Goal: Register for event/course

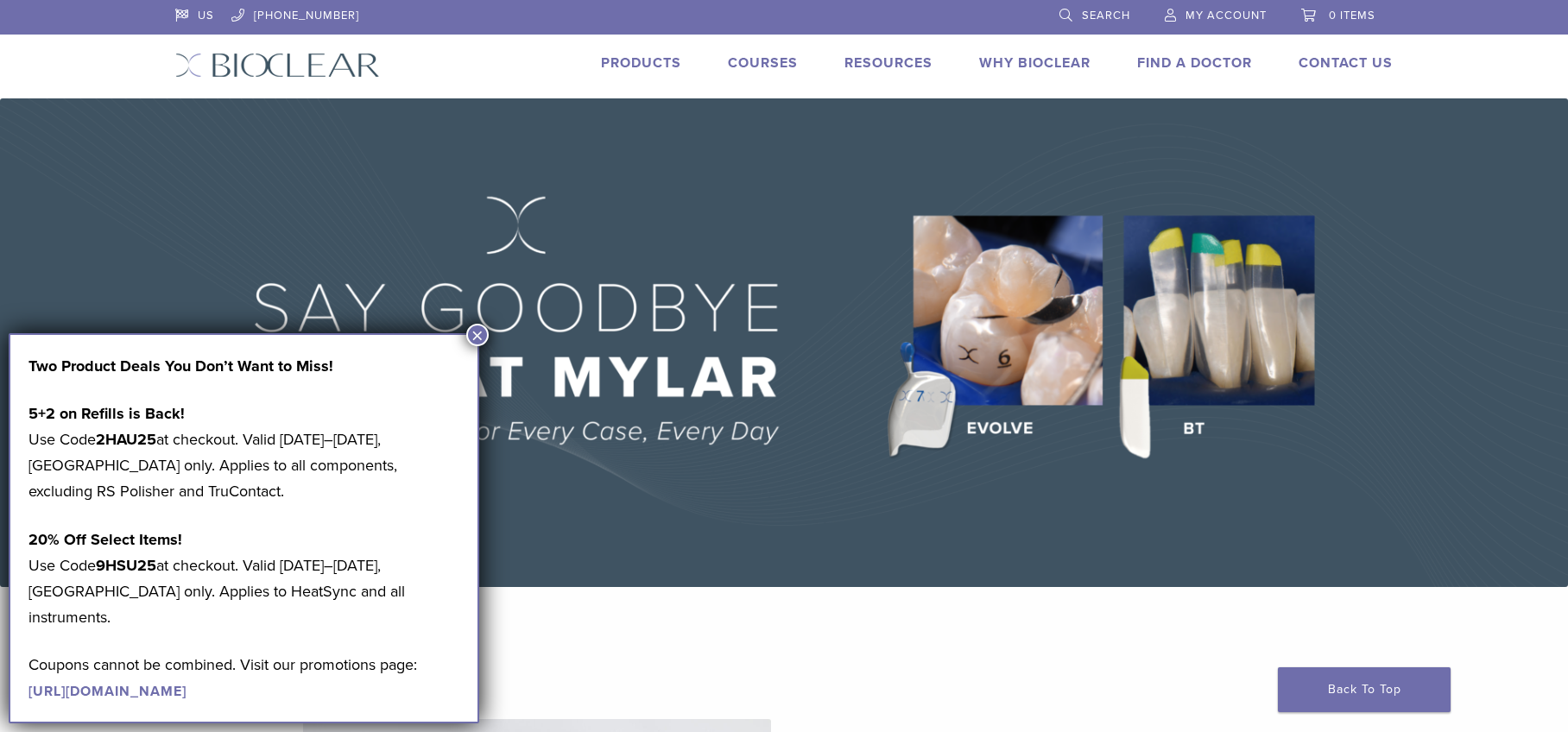
click at [757, 56] on link "Courses" at bounding box center [763, 63] width 69 height 17
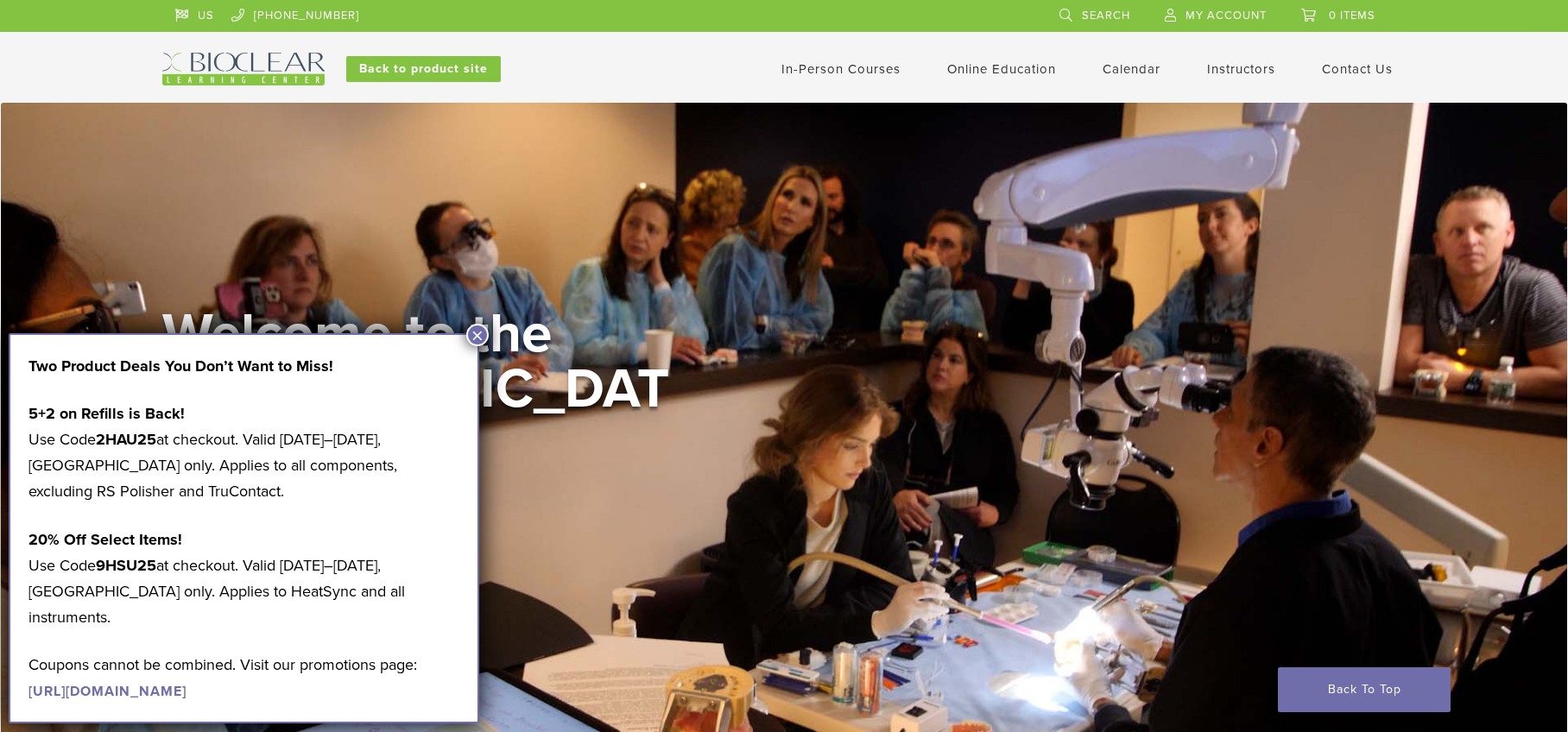
click at [476, 337] on button "×" at bounding box center [477, 335] width 22 height 22
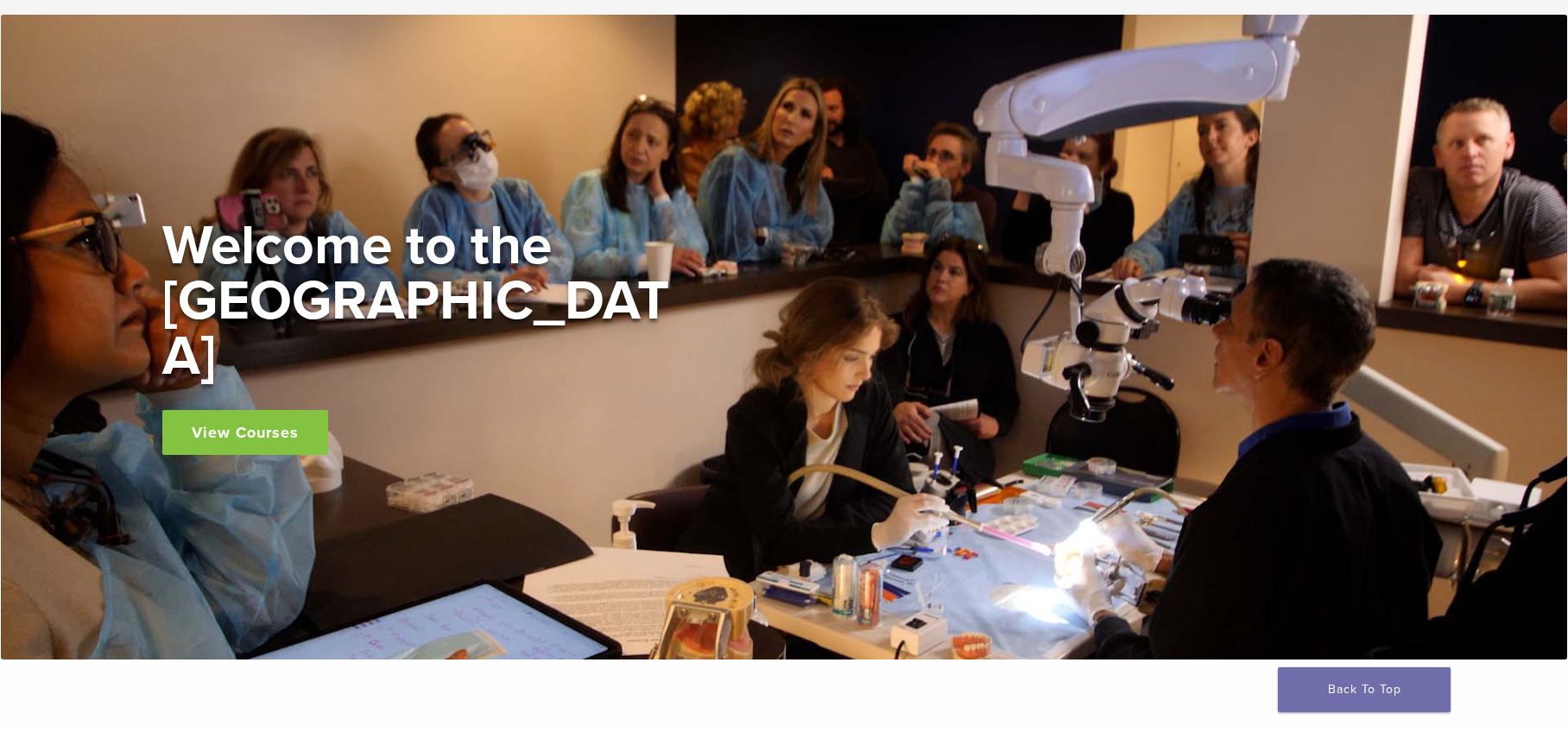
scroll to position [87, 0]
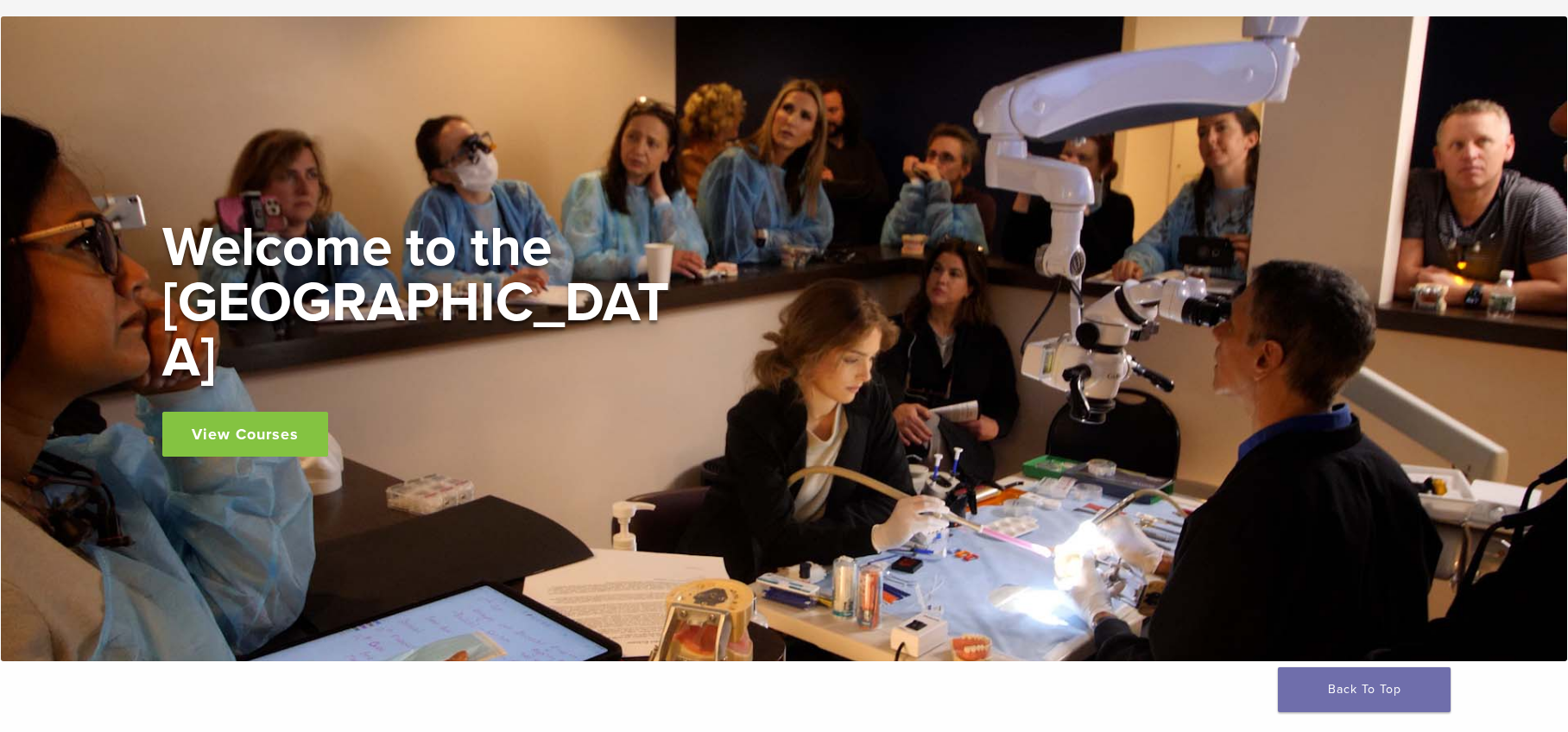
click at [250, 412] on link "View Courses" at bounding box center [245, 434] width 166 height 45
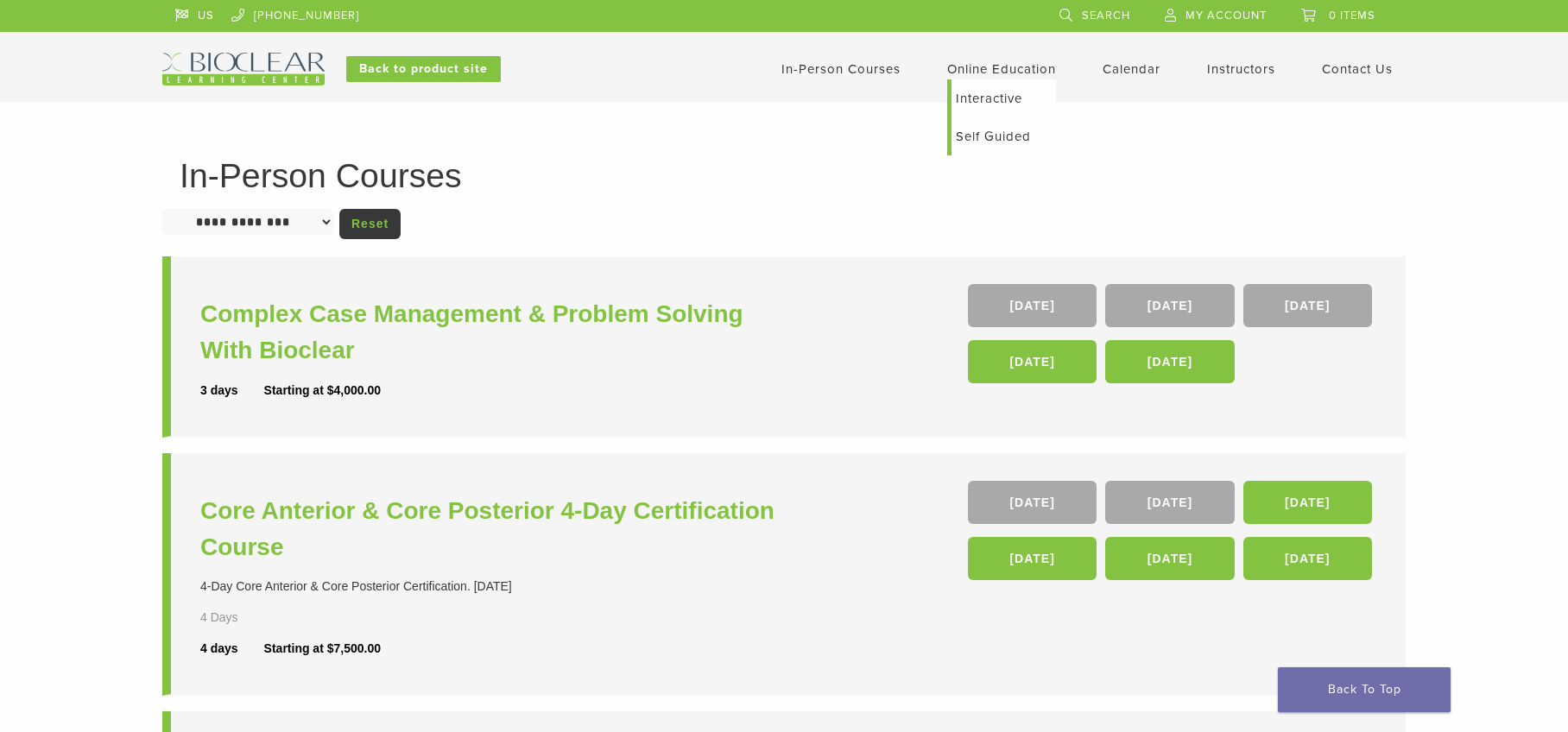
click at [998, 67] on link "Online Education" at bounding box center [1002, 69] width 109 height 15
click at [995, 135] on link "Self Guided" at bounding box center [1004, 136] width 104 height 38
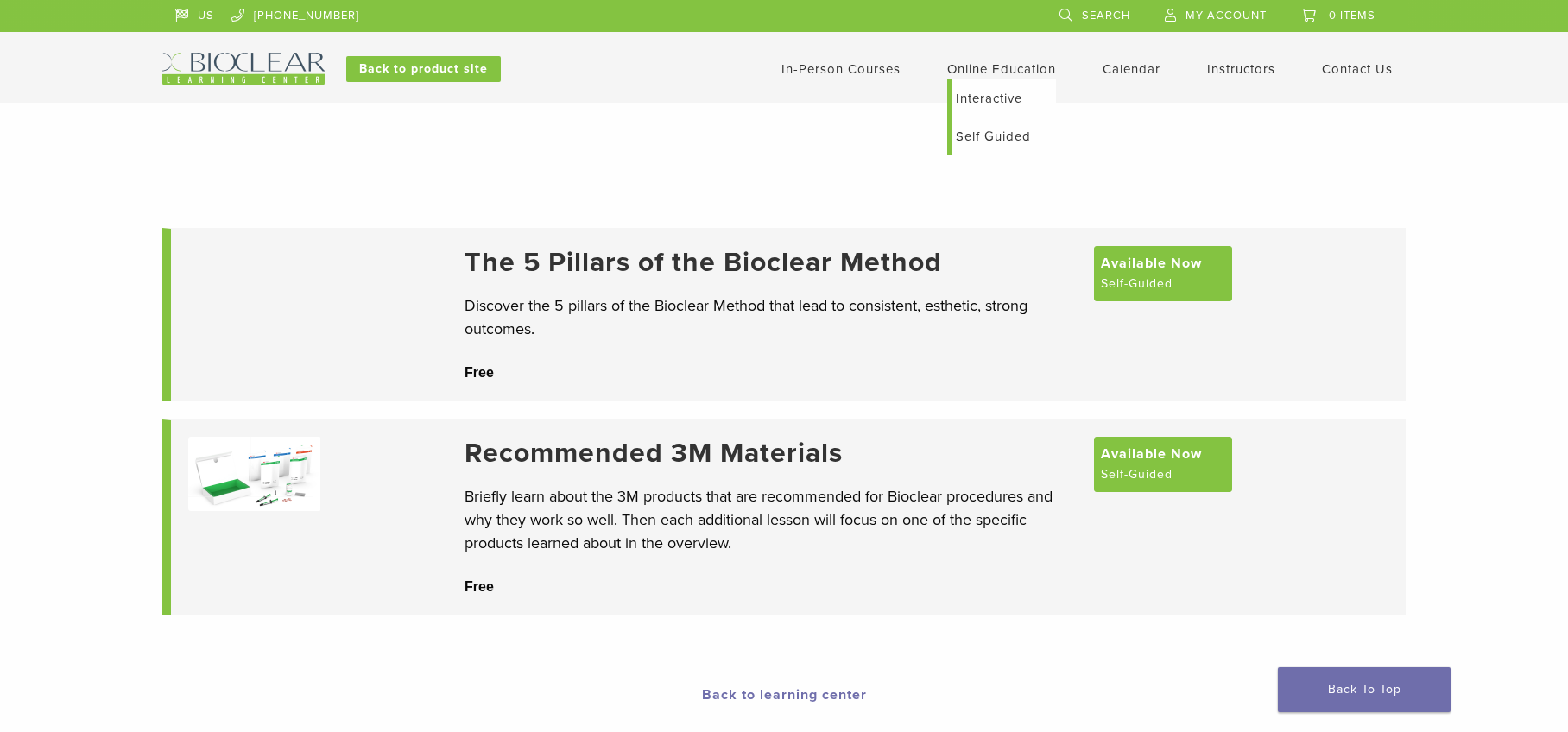
click at [979, 100] on link "Interactive" at bounding box center [1004, 97] width 104 height 38
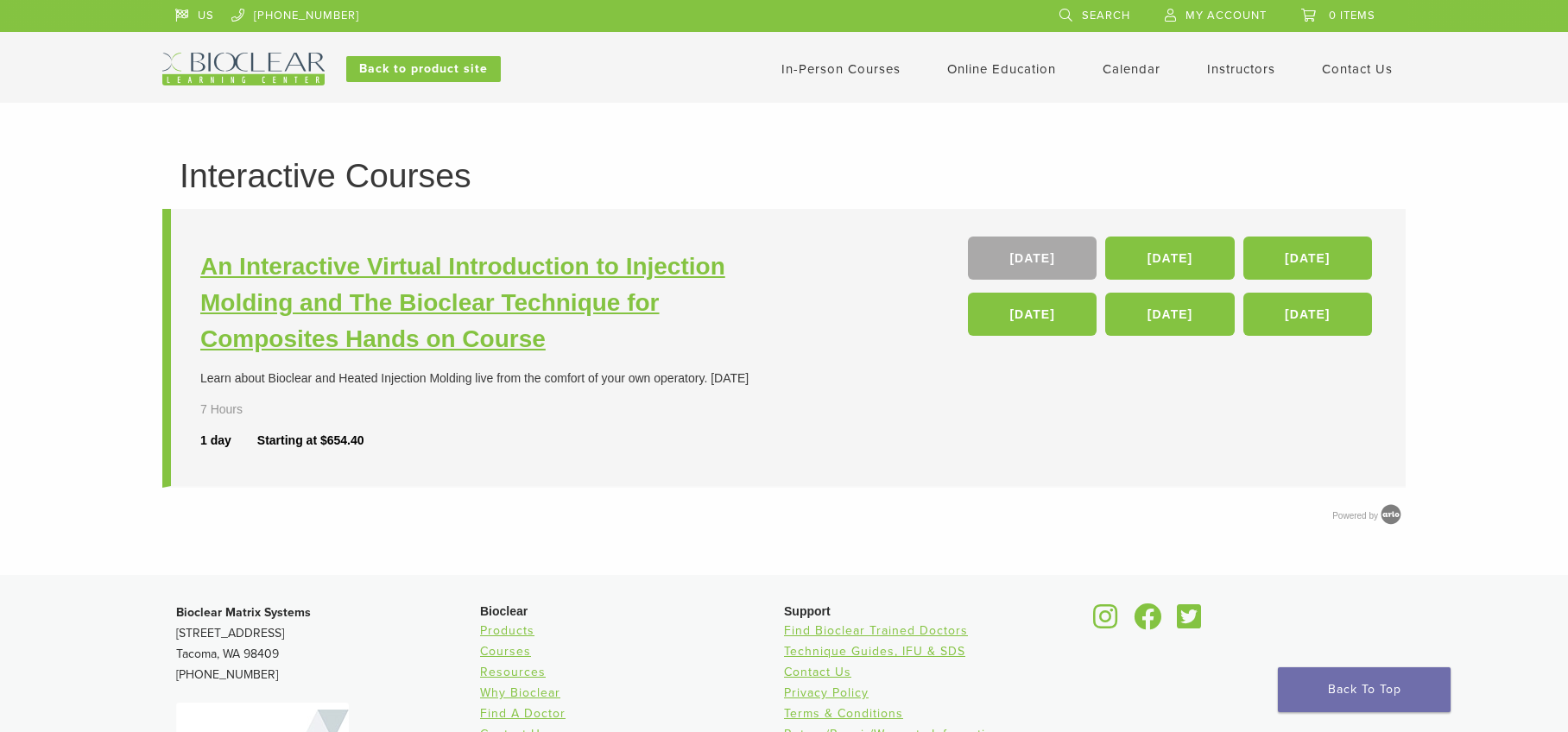
click at [354, 311] on h3 "An Interactive Virtual Introduction to Injection Molding and The Bioclear Techn…" at bounding box center [495, 303] width 589 height 109
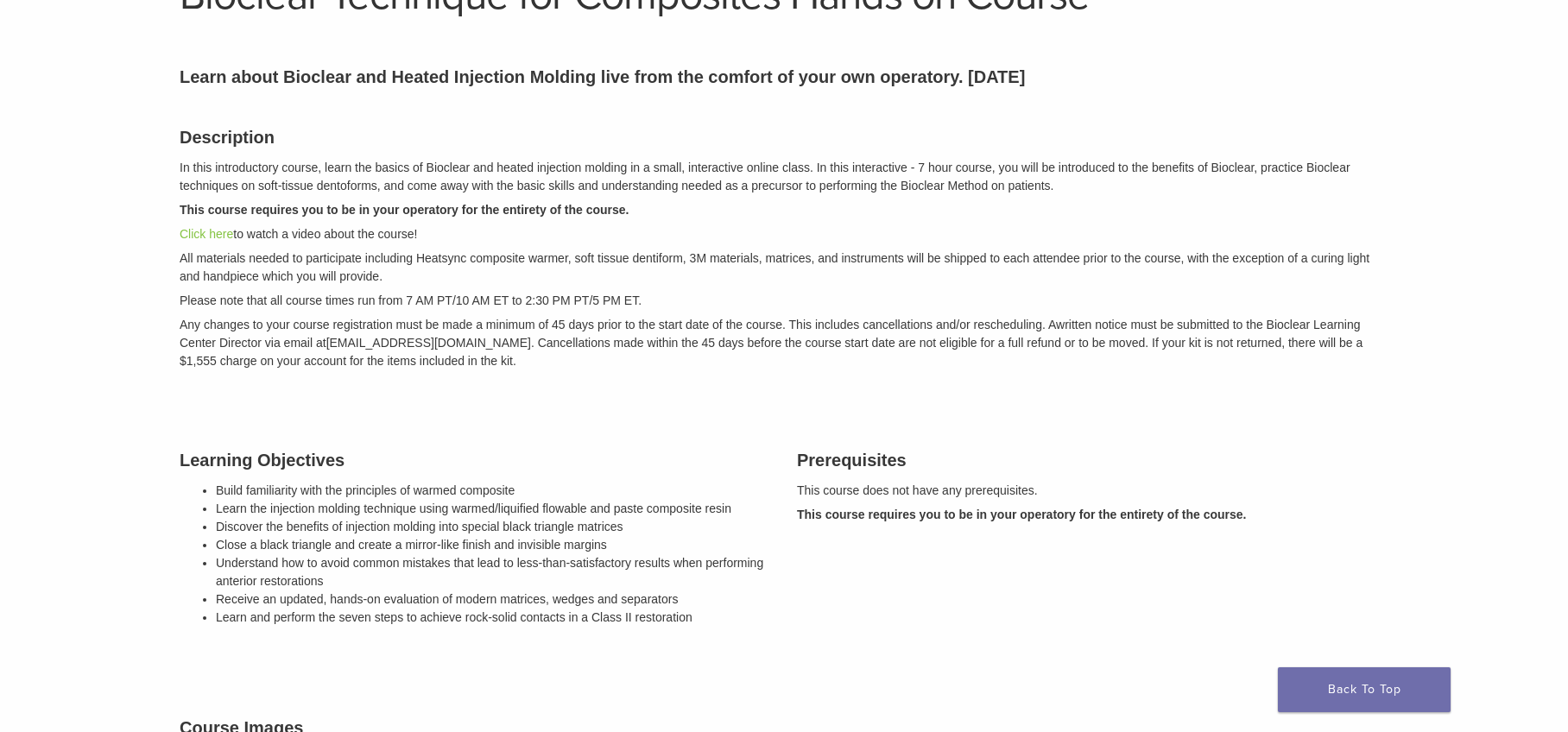
scroll to position [87, 0]
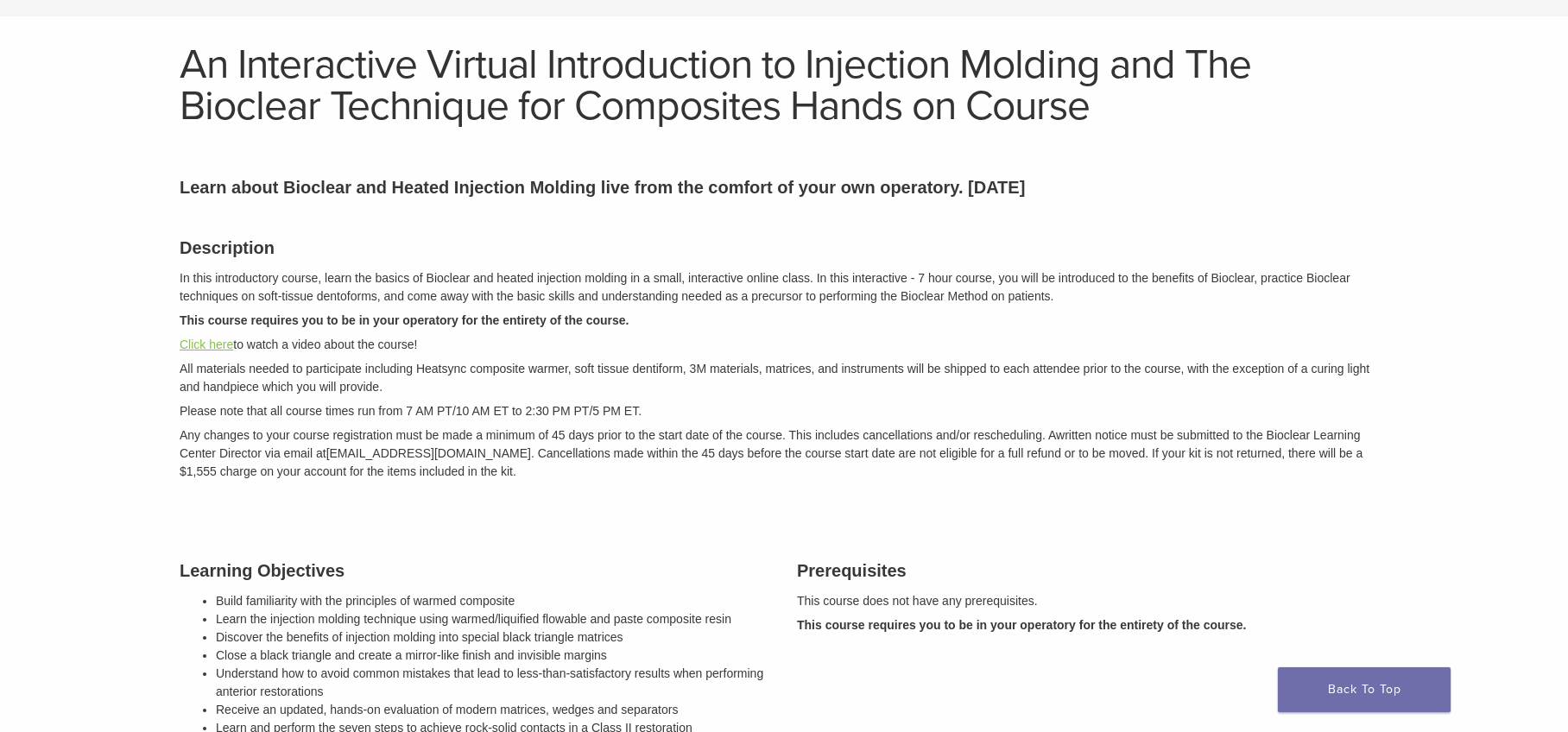
click at [207, 347] on link "Click here" at bounding box center [206, 344] width 53 height 14
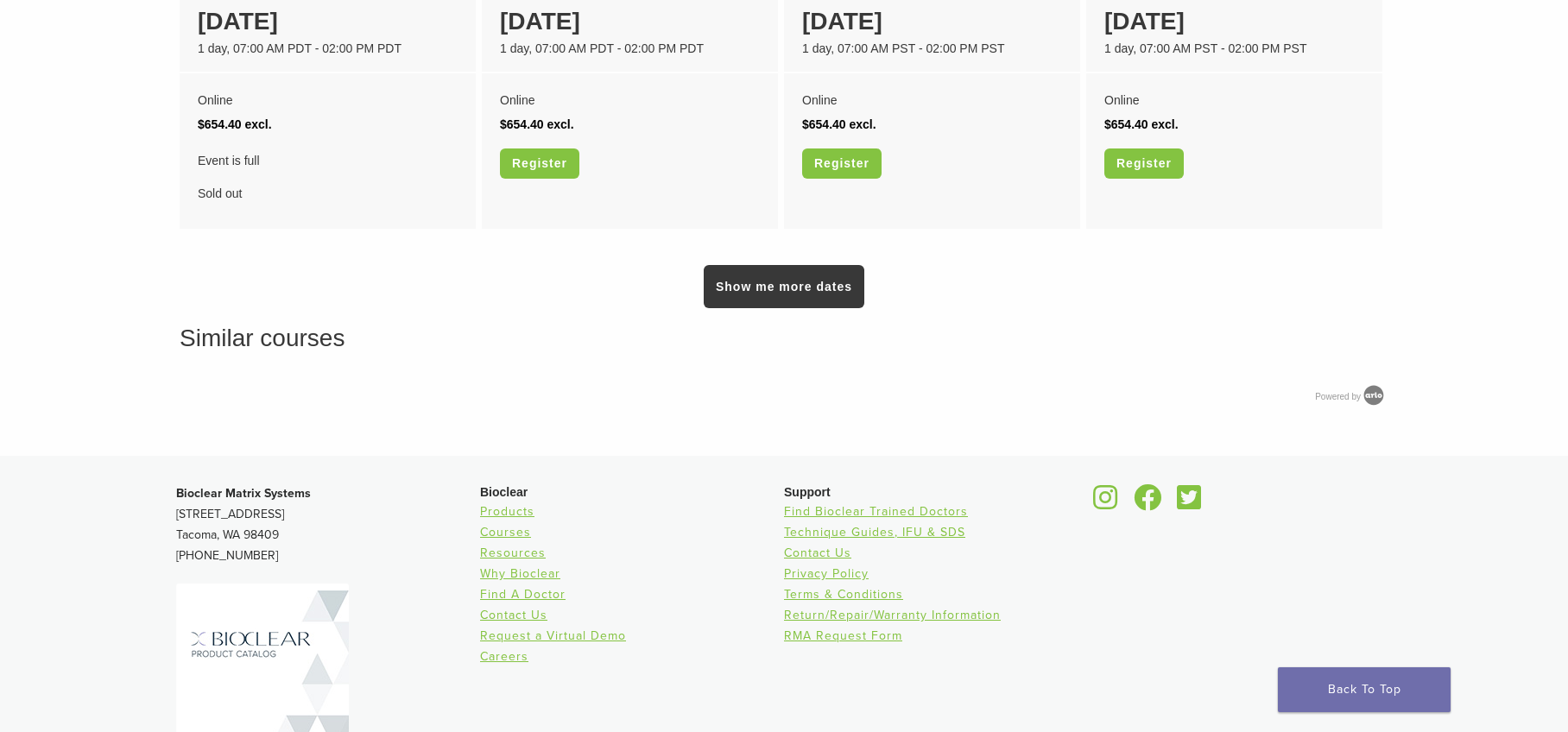
scroll to position [1554, 0]
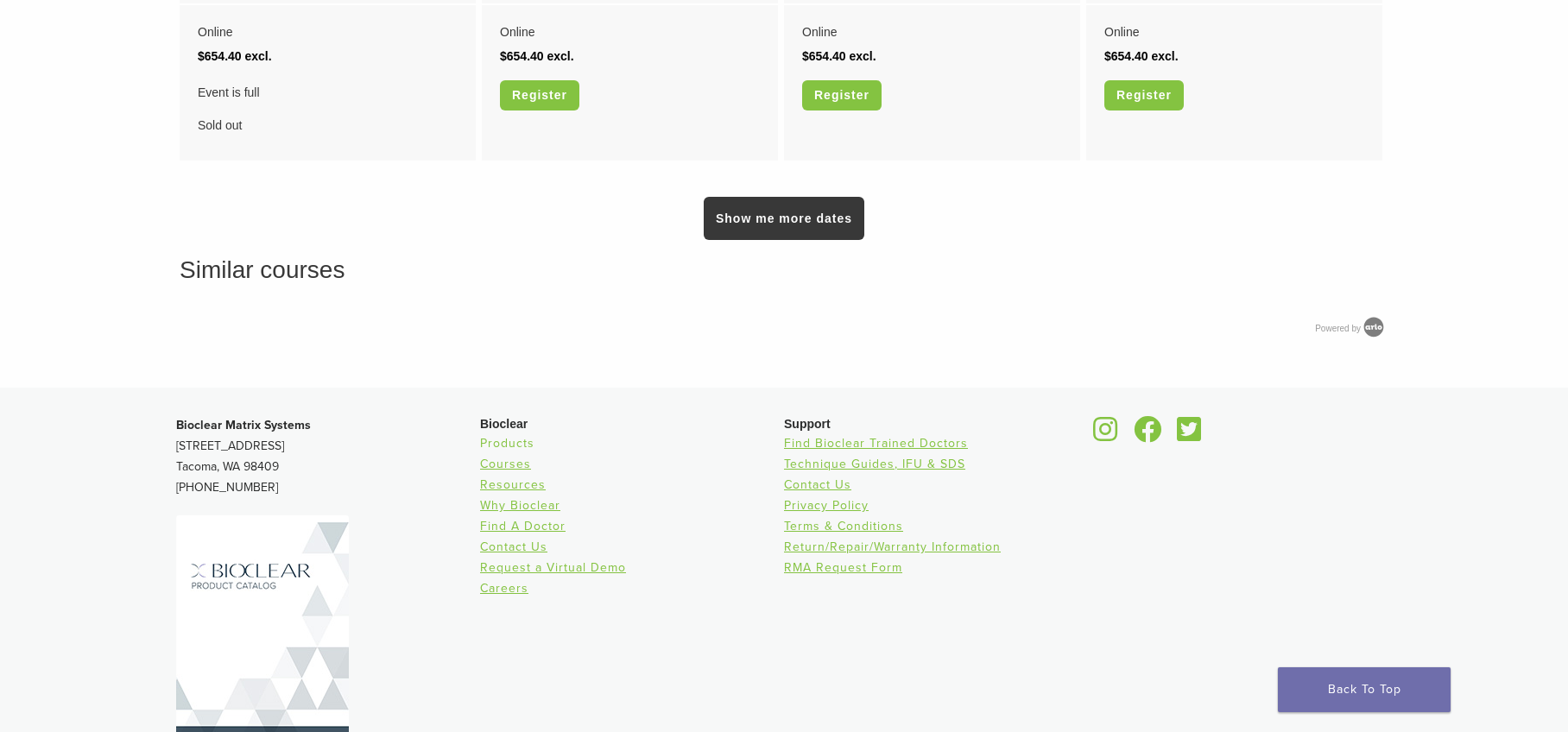
click at [496, 445] on link "Products" at bounding box center [508, 443] width 54 height 14
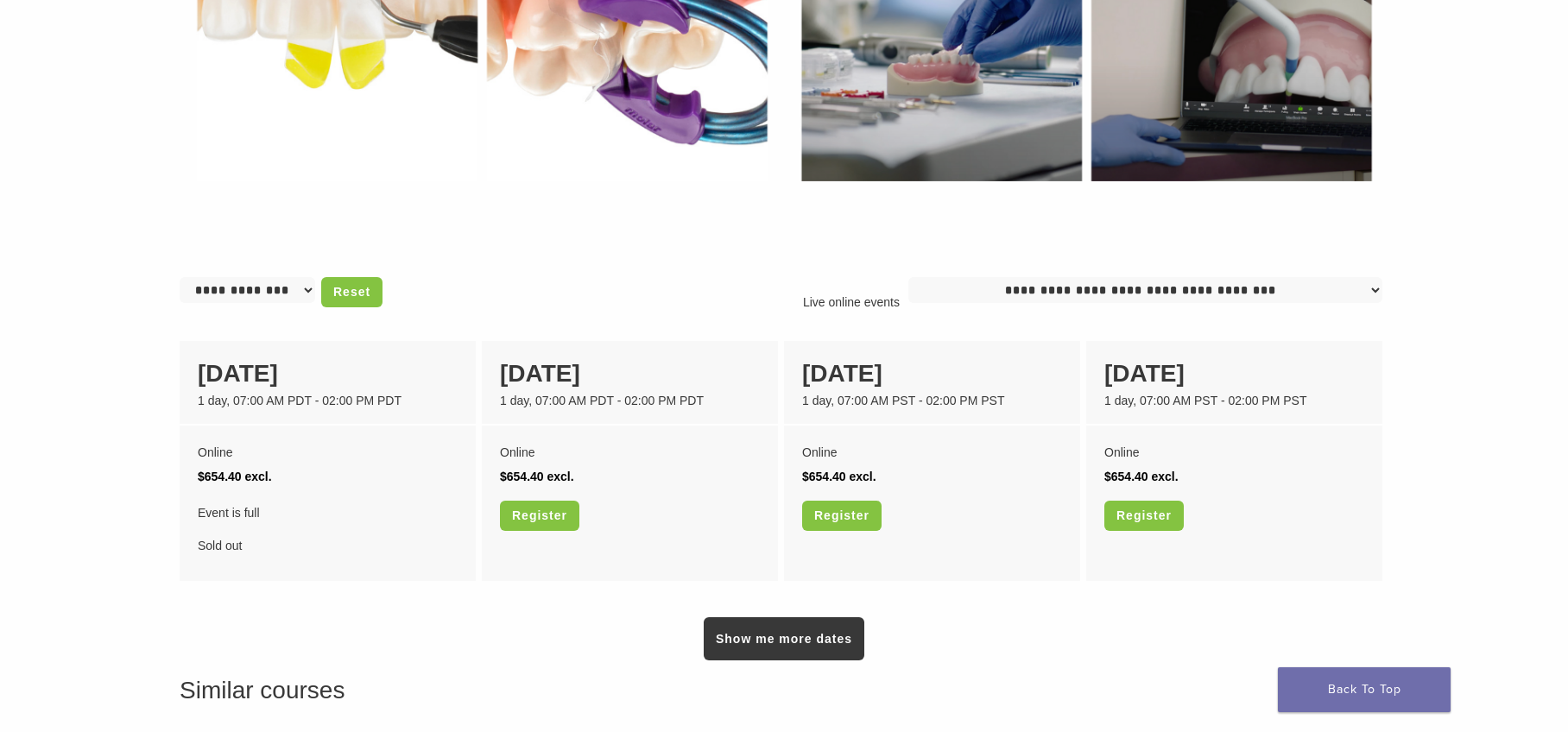
scroll to position [1208, 0]
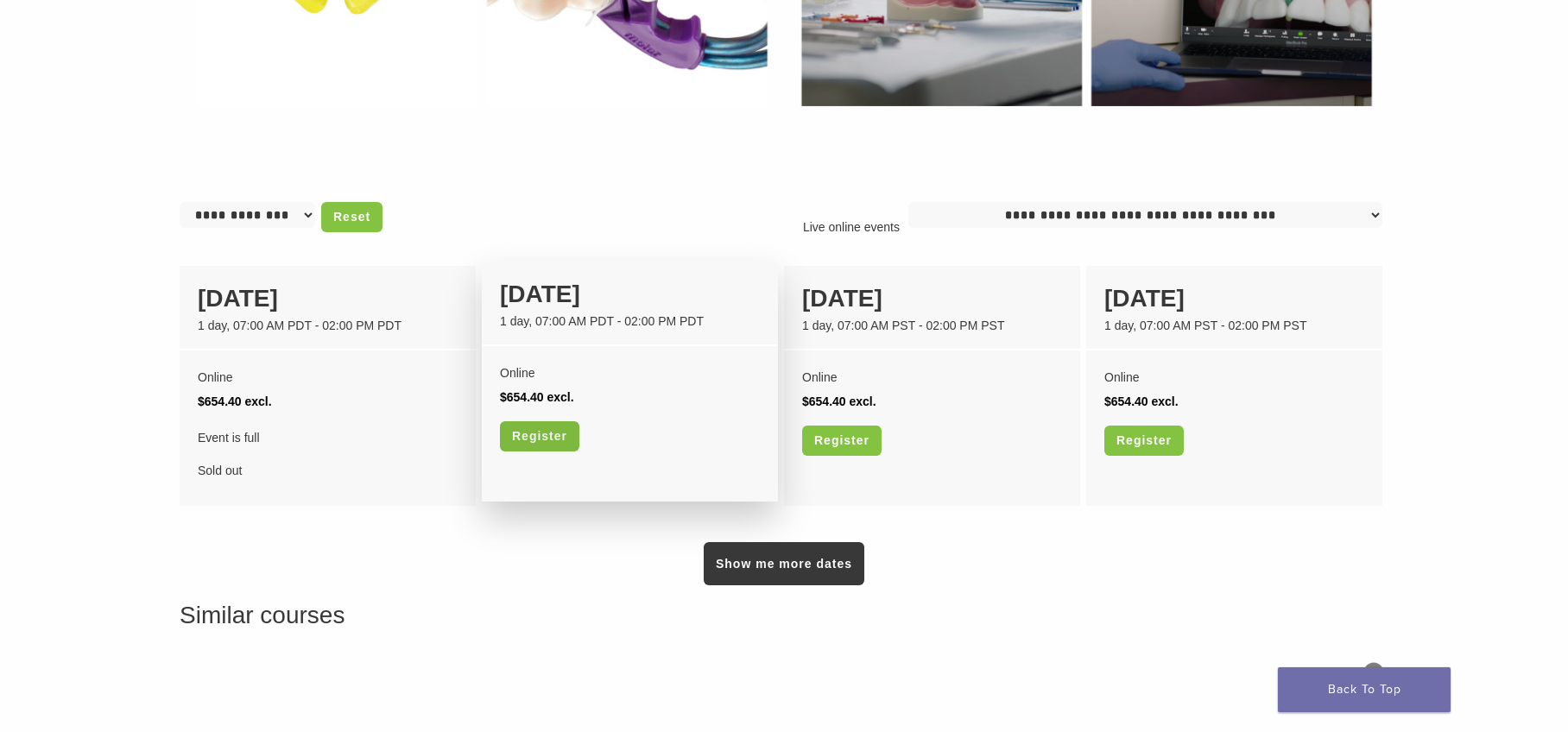
click at [558, 434] on link "Register" at bounding box center [539, 436] width 79 height 30
